Goal: Navigation & Orientation: Locate item on page

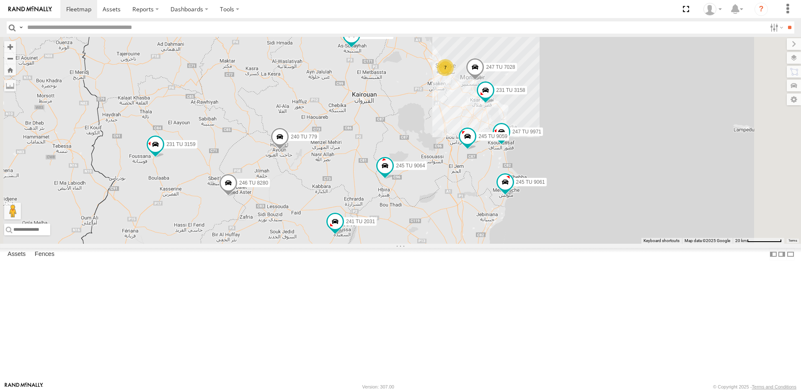
drag, startPoint x: 477, startPoint y: 155, endPoint x: 451, endPoint y: 165, distance: 27.3
click at [451, 165] on div "246 TU 8285 245 TU 4334 231 TU 3159 246 TU 8284 245 TU 9061 245 TU 9063 245 TU …" at bounding box center [400, 140] width 801 height 207
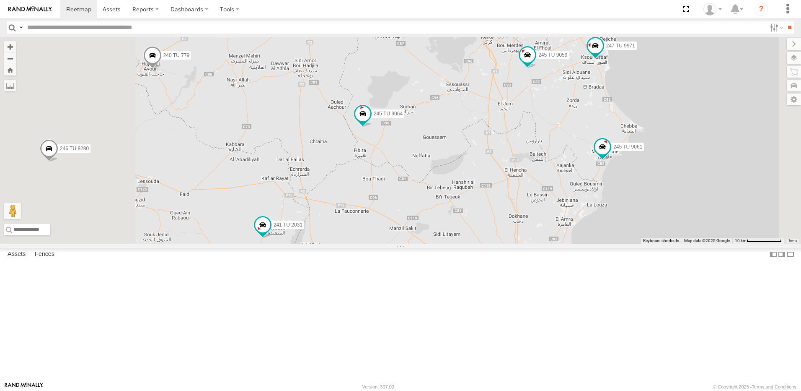
drag, startPoint x: 522, startPoint y: 268, endPoint x: 579, endPoint y: 202, distance: 86.8
click at [579, 202] on div "246 TU 8285 245 TU 4334 231 TU 3159 246 TU 8284 245 TU 9061 245 TU 9063 245 TU …" at bounding box center [400, 140] width 801 height 207
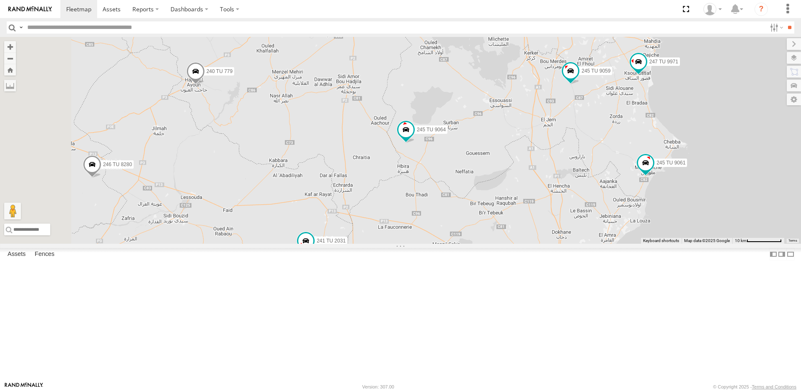
drag, startPoint x: 494, startPoint y: 264, endPoint x: 537, endPoint y: 279, distance: 44.8
click at [537, 244] on div "246 TU 8285 245 TU 4334 231 TU 3159 246 TU 8284 245 TU 9061 245 TU 9063 245 TU …" at bounding box center [400, 140] width 801 height 207
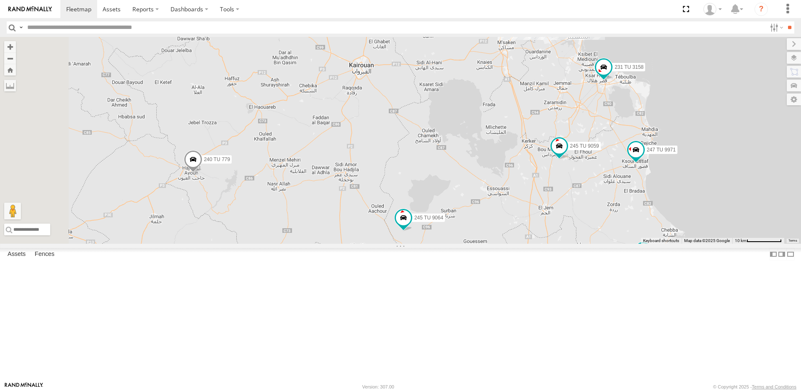
drag, startPoint x: 500, startPoint y: 106, endPoint x: 496, endPoint y: 201, distance: 94.8
click at [496, 201] on div "246 TU 8285 245 TU 4334 231 TU 3159 246 TU 8284 245 TU 9061 245 TU 9063 245 TU …" at bounding box center [400, 140] width 801 height 207
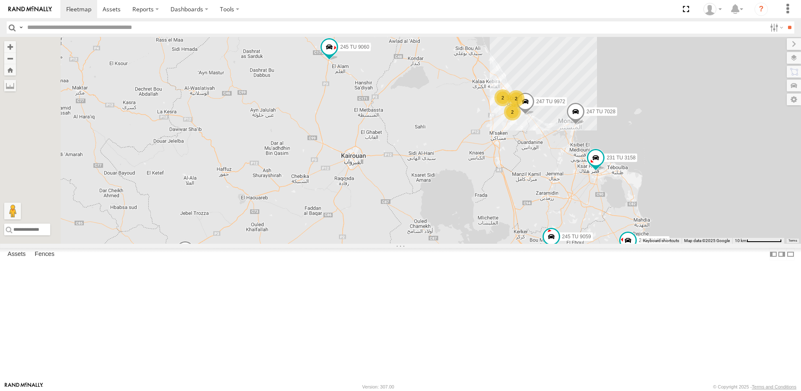
drag, startPoint x: 495, startPoint y: 128, endPoint x: 490, endPoint y: 220, distance: 92.0
click at [490, 220] on div "246 TU 8285 245 TU 4334 231 TU 3159 246 TU 8284 245 TU 9061 245 TU 9063 245 TU …" at bounding box center [400, 140] width 801 height 207
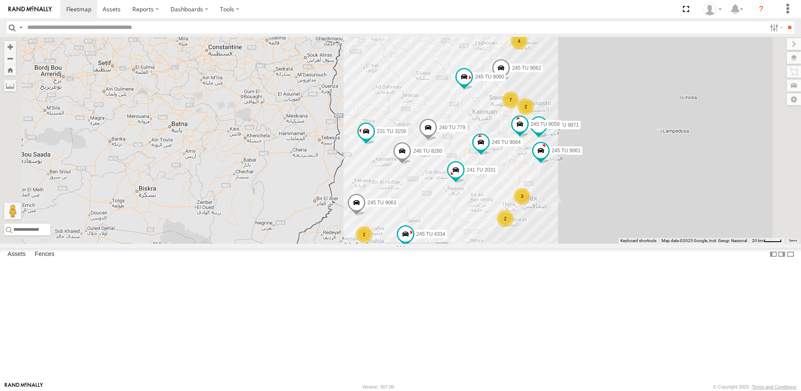
click at [519, 108] on div "7" at bounding box center [511, 99] width 17 height 17
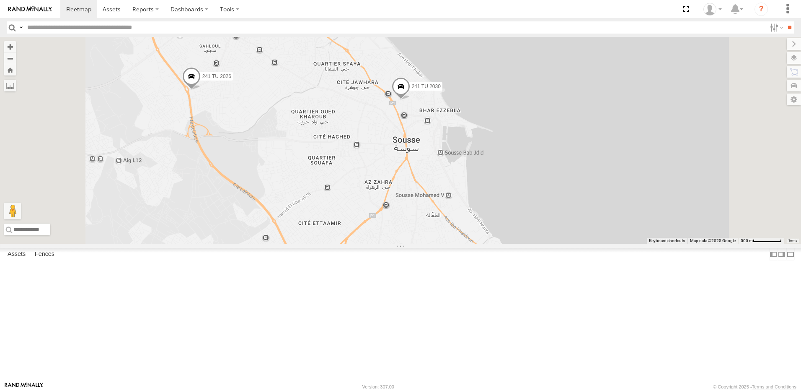
click at [410, 99] on span at bounding box center [401, 88] width 18 height 23
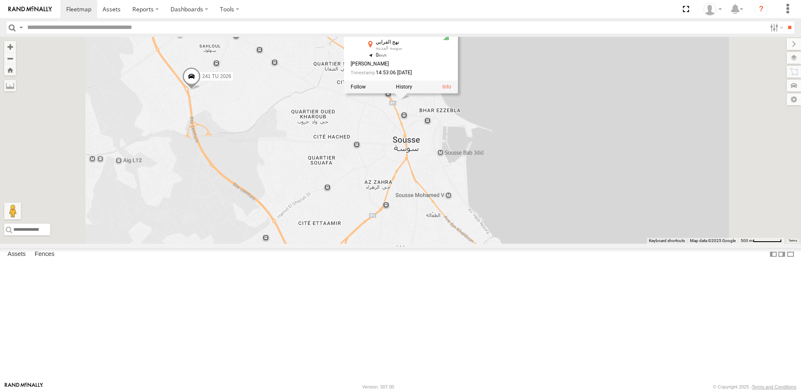
click at [499, 206] on div "246 TU 8285 245 TU 4334 231 TU 3159 246 TU 8284 245 TU 9061 245 TU 9063 245 TU …" at bounding box center [400, 140] width 801 height 207
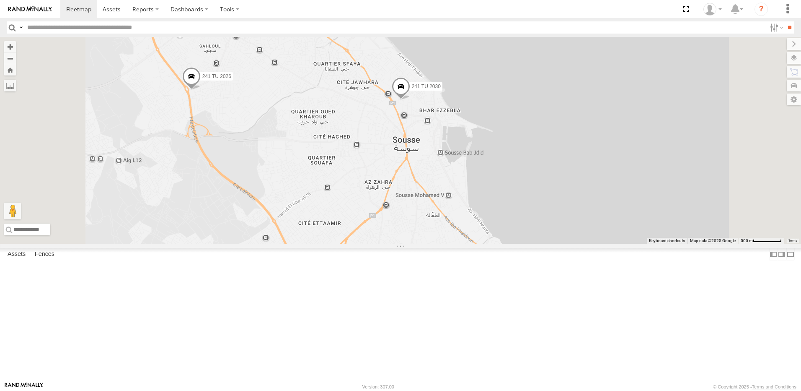
click at [201, 90] on span at bounding box center [191, 78] width 18 height 23
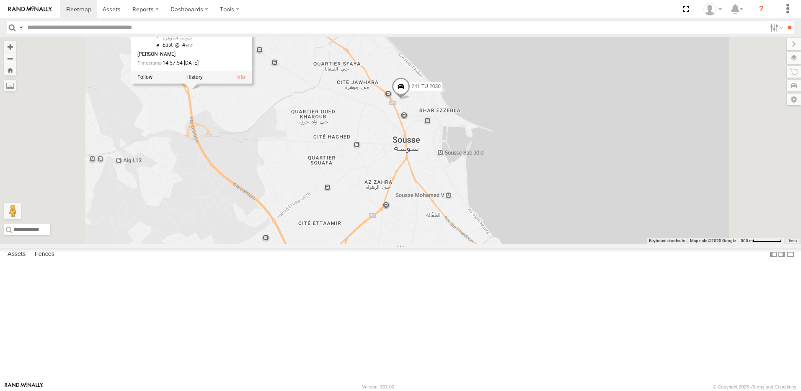
drag, startPoint x: 357, startPoint y: 231, endPoint x: 402, endPoint y: 233, distance: 44.9
click at [401, 234] on div "246 TU 8285 245 TU 4334 231 TU 3159 246 TU 8284 245 TU 9061 245 TU 9063 245 TU …" at bounding box center [400, 140] width 801 height 207
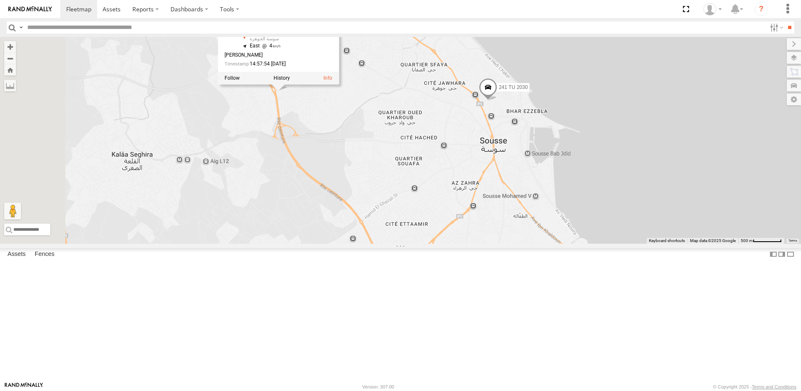
click at [402, 233] on div "246 TU 8285 245 TU 4334 231 TU 3159 246 TU 8284 245 TU 9061 245 TU 9063 245 TU …" at bounding box center [400, 140] width 801 height 207
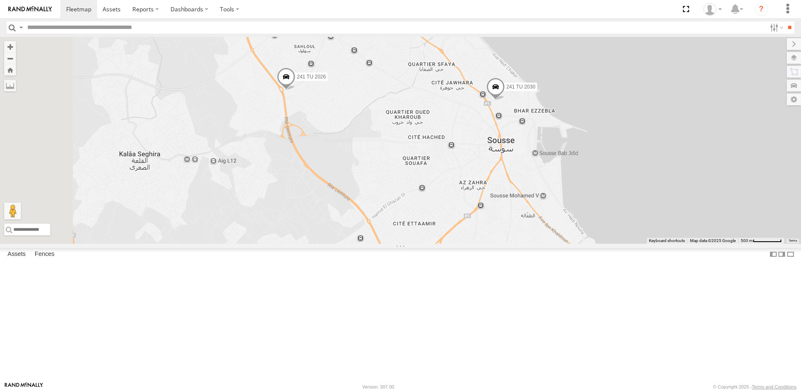
drag, startPoint x: 450, startPoint y: 290, endPoint x: 449, endPoint y: 285, distance: 4.6
click at [449, 244] on div "246 TU 8285 245 TU 4334 231 TU 3159 246 TU 8284 245 TU 9061 245 TU 9063 245 TU …" at bounding box center [400, 140] width 801 height 207
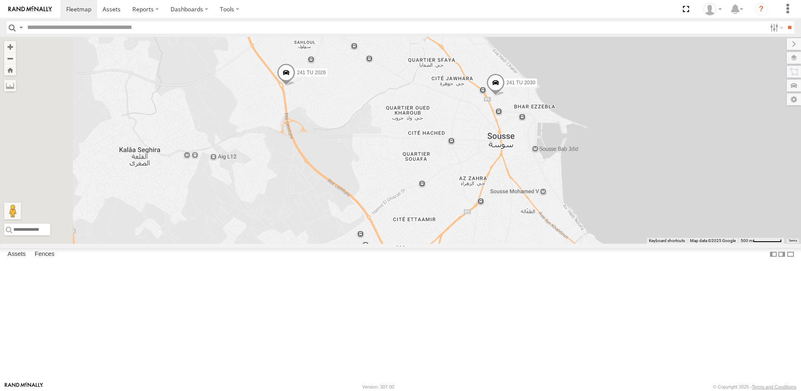
click at [296, 19] on span at bounding box center [286, 8] width 18 height 23
click at [503, 146] on div "246 TU 8285 245 TU 4334 231 TU 3159 246 TU 8284 245 TU 9061 245 TU 9063 245 TU …" at bounding box center [400, 140] width 801 height 207
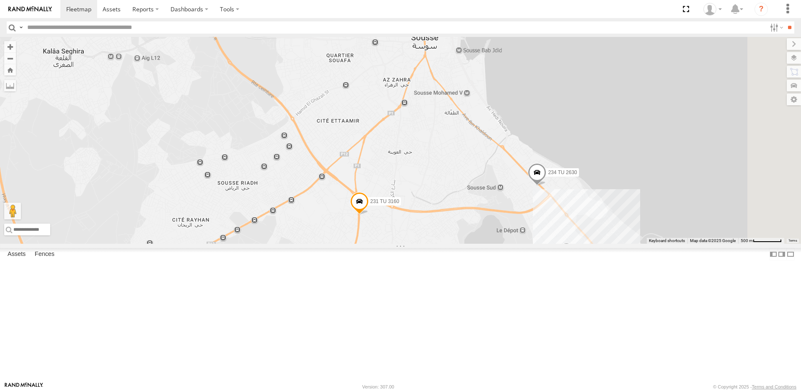
drag, startPoint x: 600, startPoint y: 293, endPoint x: 516, endPoint y: 188, distance: 134.9
click at [516, 188] on div "246 TU 8285 245 TU 4334 231 TU 3159 246 TU 8284 245 TU 9061 245 TU 9063 245 TU …" at bounding box center [400, 140] width 801 height 207
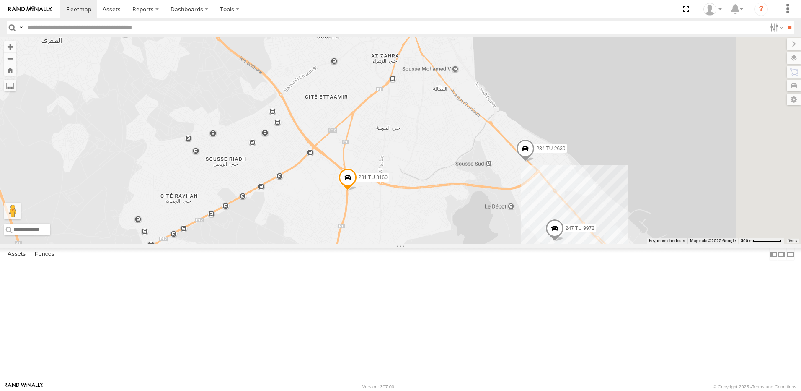
click at [535, 161] on span at bounding box center [525, 150] width 18 height 23
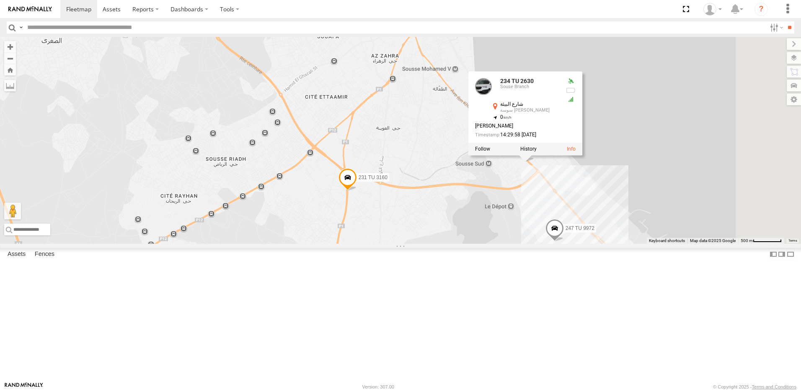
click at [627, 244] on div "246 TU 8285 245 TU 4334 231 TU 3159 246 TU 8284 245 TU 9061 245 TU 9063 245 TU …" at bounding box center [400, 140] width 801 height 207
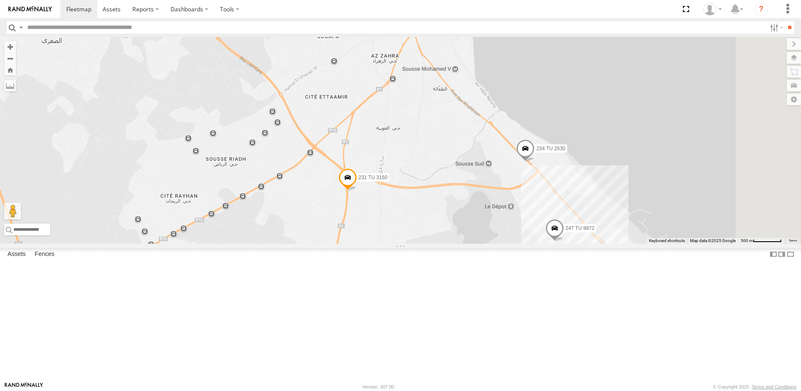
click at [357, 191] on span at bounding box center [348, 179] width 18 height 23
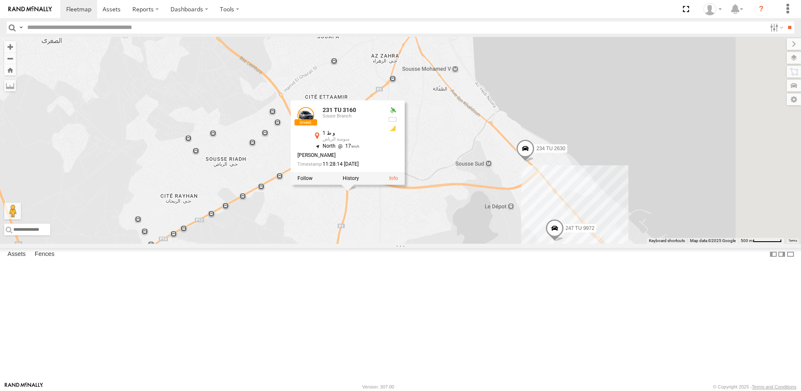
click at [538, 244] on div "246 TU 8285 245 TU 4334 231 TU 3159 246 TU 8284 245 TU 9061 245 TU 9063 245 TU …" at bounding box center [400, 140] width 801 height 207
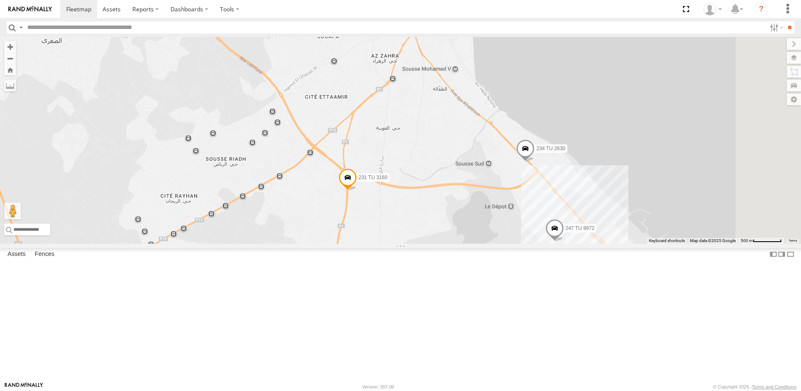
drag, startPoint x: 512, startPoint y: 282, endPoint x: 515, endPoint y: 205, distance: 76.8
click at [515, 206] on div "246 TU 8285 245 TU 4334 231 TU 3159 246 TU 8284 245 TU 9061 245 TU 9063 245 TU …" at bounding box center [400, 140] width 801 height 207
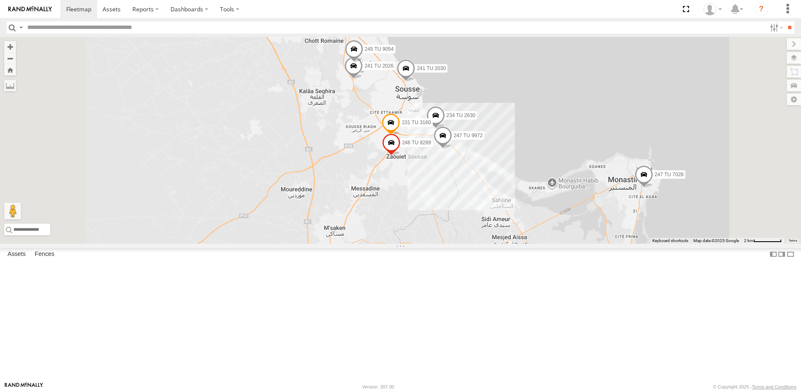
drag, startPoint x: 457, startPoint y: 317, endPoint x: 532, endPoint y: 245, distance: 103.8
click at [527, 244] on div "246 TU 8285 245 TU 4334 231 TU 3159 246 TU 8284 245 TU 9061 245 TU 9063 245 TU …" at bounding box center [400, 140] width 801 height 207
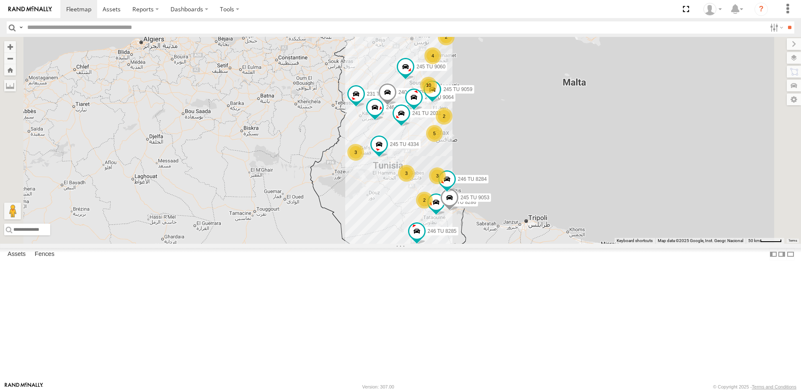
click at [437, 93] on div "10" at bounding box center [428, 85] width 17 height 17
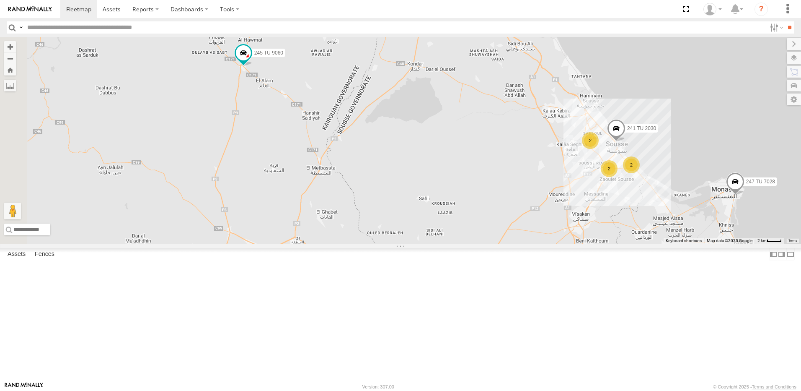
drag, startPoint x: 374, startPoint y: 207, endPoint x: 637, endPoint y: 208, distance: 262.8
click at [637, 208] on div "246 TU 8285 246 TU 8286 245 TU 4334 231 TU 3159 245 TU 9053 246 TU 8284 246 TU …" at bounding box center [400, 140] width 801 height 207
